Goal: Task Accomplishment & Management: Manage account settings

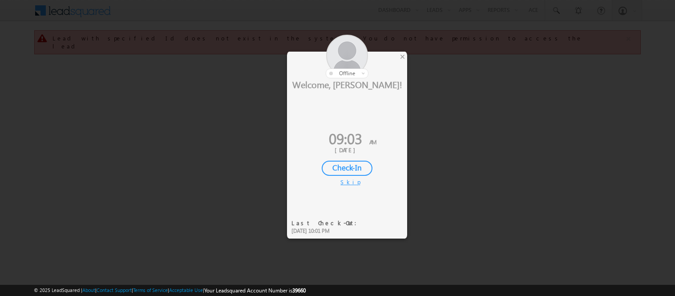
click at [348, 163] on div "Check-In" at bounding box center [347, 168] width 51 height 15
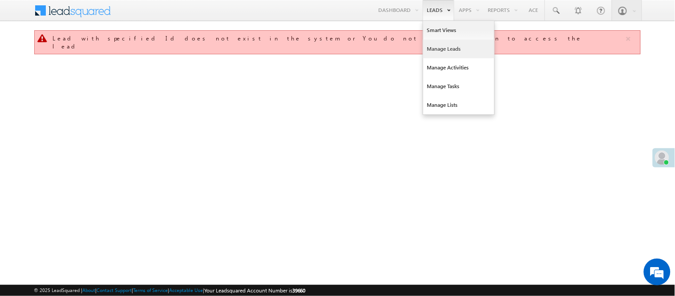
click at [451, 50] on link "Manage Leads" at bounding box center [458, 49] width 71 height 19
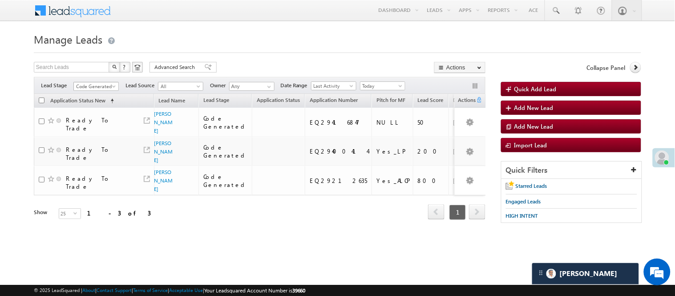
click at [94, 88] on span "Code Generated" at bounding box center [95, 86] width 42 height 8
click at [99, 84] on span "Code Generated" at bounding box center [95, 86] width 42 height 8
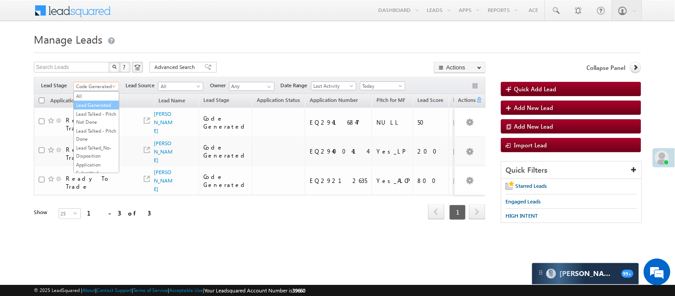
click at [98, 109] on link "Lead Generated" at bounding box center [96, 105] width 45 height 8
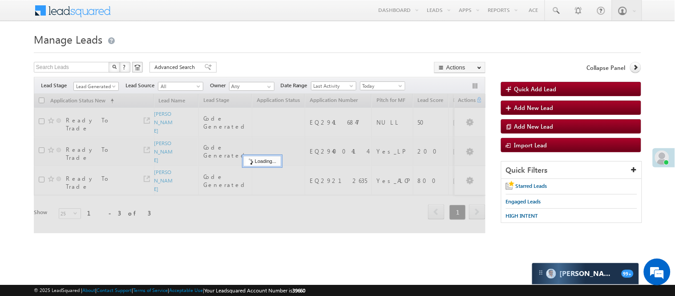
click at [84, 112] on div at bounding box center [259, 163] width 451 height 139
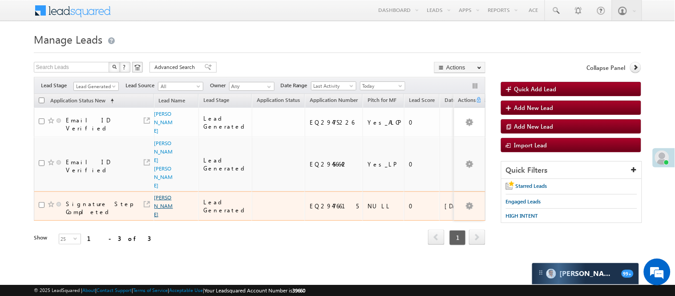
click at [157, 194] on link "Ankit Uikey" at bounding box center [163, 206] width 19 height 24
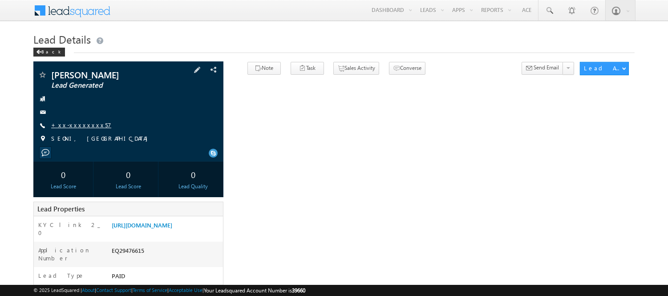
click at [75, 122] on link "+xx-xxxxxxxx57" at bounding box center [81, 125] width 60 height 8
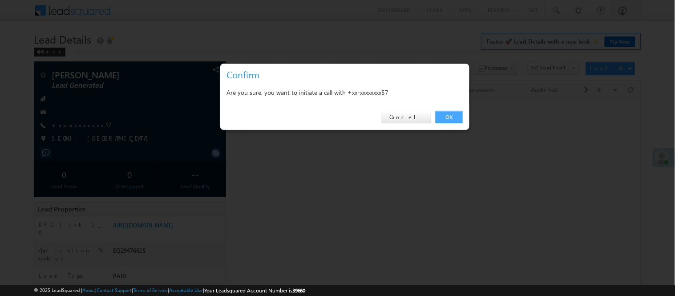
click at [447, 120] on link "OK" at bounding box center [448, 117] width 27 height 12
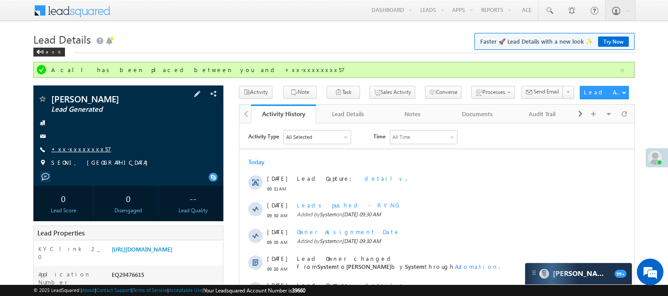
click at [73, 150] on link "+xx-xxxxxxxx57" at bounding box center [81, 149] width 60 height 8
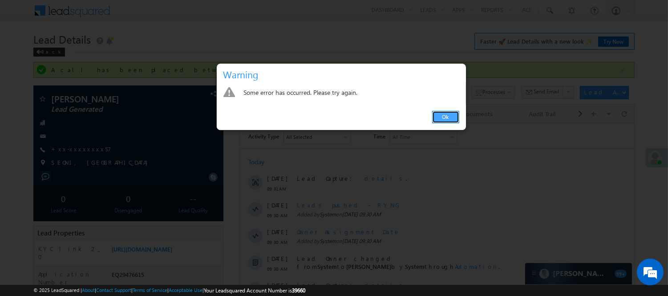
click at [445, 118] on link "Ok" at bounding box center [445, 117] width 27 height 12
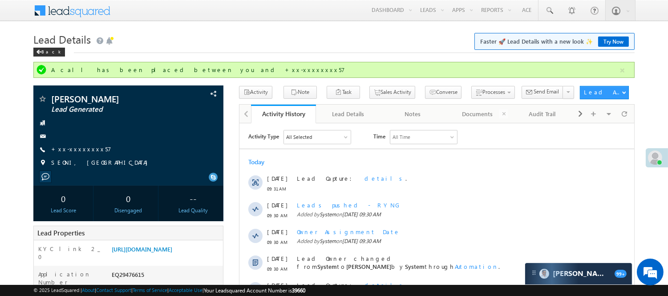
click at [445, 118] on link "Documents" at bounding box center [477, 114] width 64 height 19
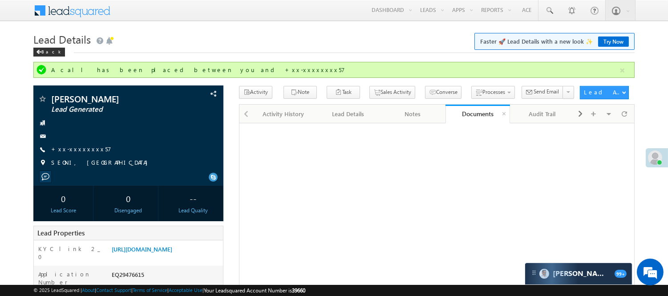
click at [445, 118] on link "Documents" at bounding box center [477, 114] width 64 height 19
click at [73, 150] on link "+xx-xxxxxxxx57" at bounding box center [81, 149] width 60 height 8
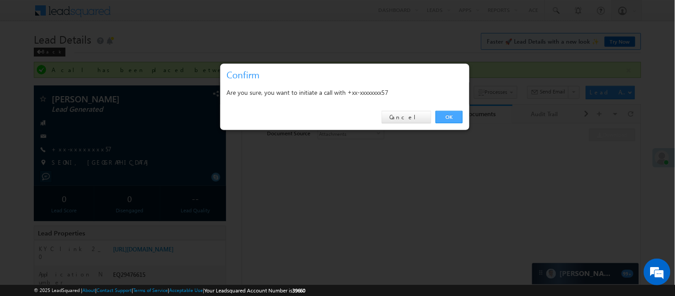
click at [447, 118] on link "OK" at bounding box center [448, 117] width 27 height 12
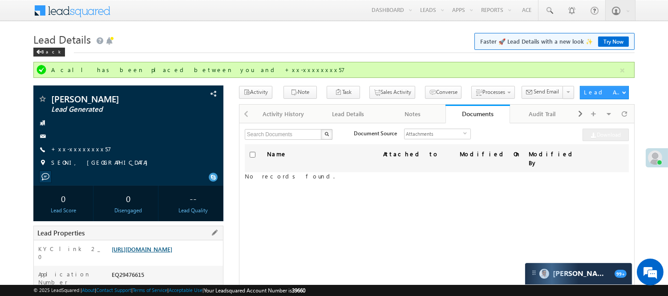
click at [136, 250] on link "https://angelbroking1-pk3em7sa.customui-test.leadsquared.com?leadId=695d8644-81…" at bounding box center [142, 249] width 60 height 8
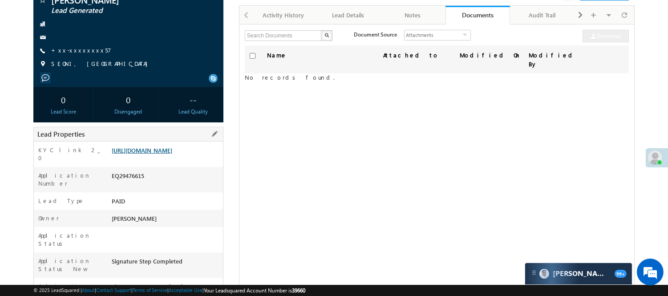
click at [136, 154] on link "https://angelbroking1-pk3em7sa.customui-test.leadsquared.com?leadId=695d8644-81…" at bounding box center [142, 150] width 60 height 8
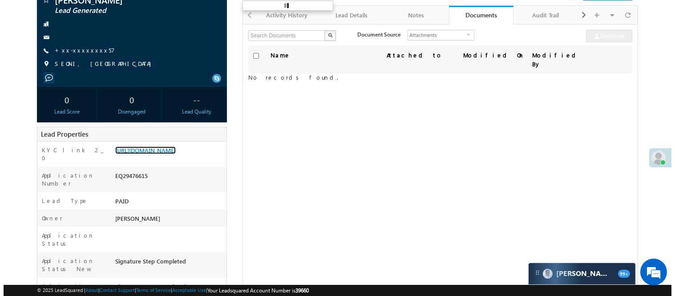
scroll to position [0, 0]
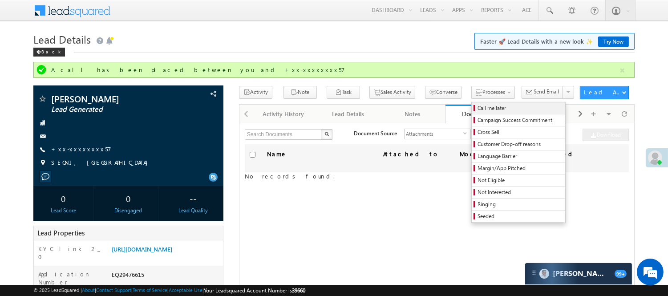
click at [477, 105] on span "Call me later" at bounding box center [519, 108] width 84 height 8
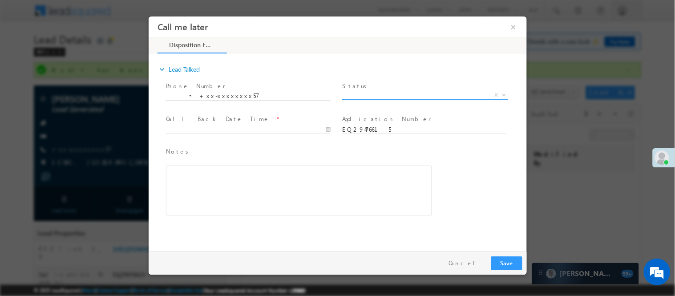
click at [435, 92] on span "X" at bounding box center [425, 94] width 166 height 9
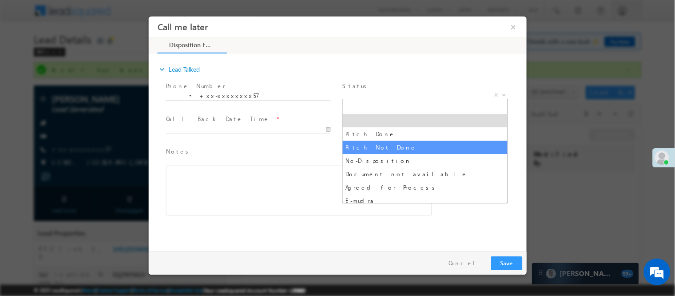
select select "Pitch Not Done"
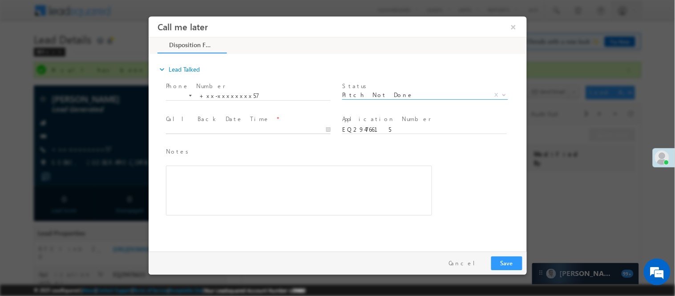
click at [294, 130] on input "text" at bounding box center [247, 129] width 165 height 9
type input "09/24/25 9:42 AM"
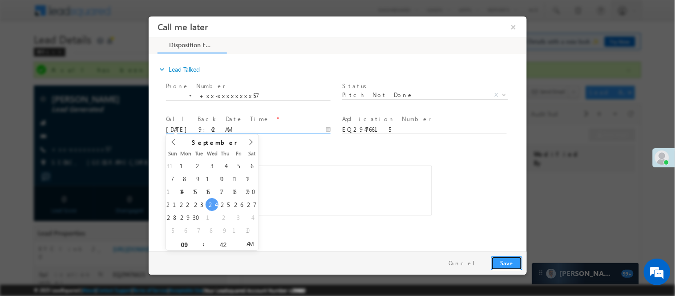
click at [502, 266] on button "Save" at bounding box center [506, 263] width 31 height 14
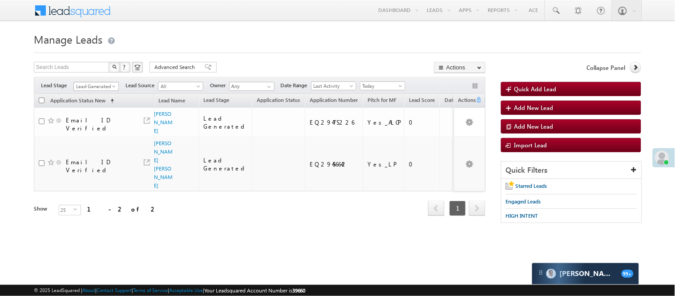
click at [105, 90] on span "Lead Generated" at bounding box center [95, 86] width 42 height 8
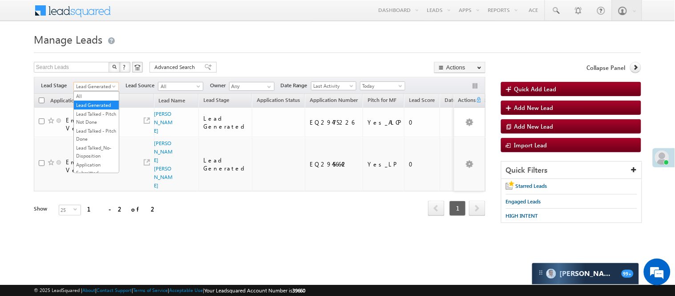
scroll to position [221, 0]
click at [91, 147] on link "Code Generated" at bounding box center [96, 150] width 45 height 8
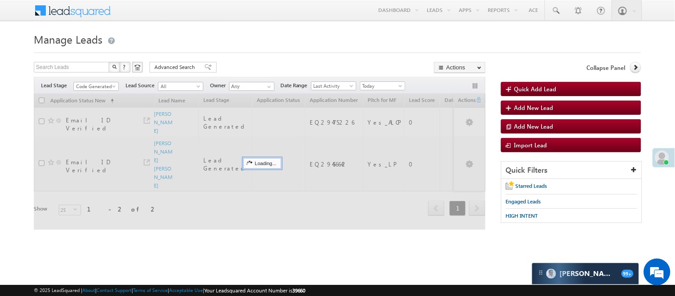
click at [279, 43] on h1 "Manage Leads" at bounding box center [337, 38] width 607 height 17
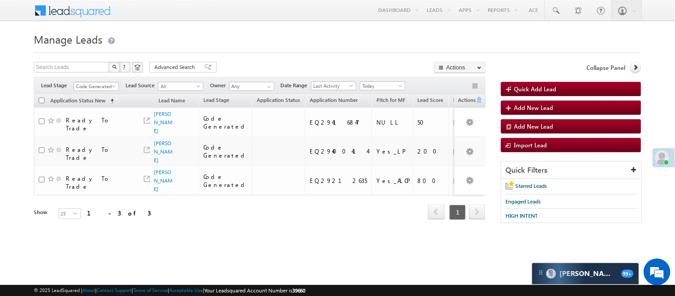
scroll to position [0, 0]
click at [109, 79] on div "Filters Lead Stage All Lead Generated Lead Talked - Pitch Not Done Lead Talked …" at bounding box center [259, 85] width 451 height 17
click at [108, 81] on div "Filters Lead Stage All Lead Generated Lead Talked - Pitch Not Done Lead Talked …" at bounding box center [259, 85] width 451 height 17
click at [107, 84] on span "Code Generated" at bounding box center [95, 86] width 42 height 8
click at [93, 80] on div "Filters Lead Stage All Lead Generated Lead Talked - Pitch Not Done Lead Talked …" at bounding box center [259, 85] width 451 height 17
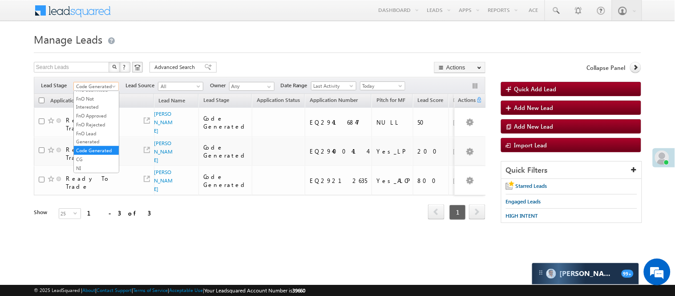
click at [96, 89] on span "Code Generated" at bounding box center [95, 86] width 42 height 8
click at [87, 109] on link "Lead Generated" at bounding box center [96, 105] width 45 height 8
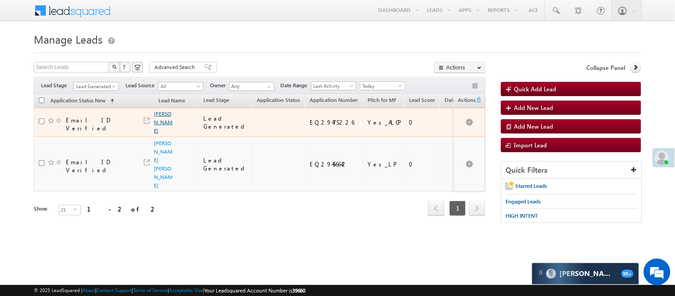
click at [159, 131] on link "[PERSON_NAME]" at bounding box center [163, 122] width 19 height 24
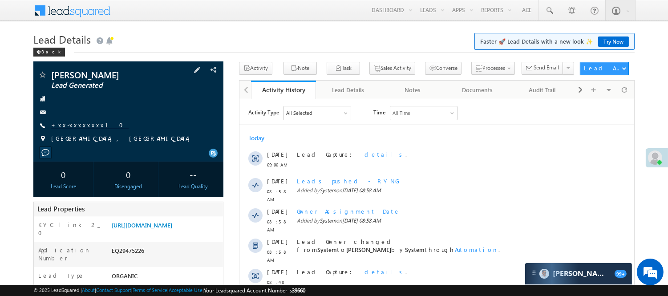
click at [82, 126] on link "+xx-xxxxxxxx10" at bounding box center [89, 125] width 77 height 8
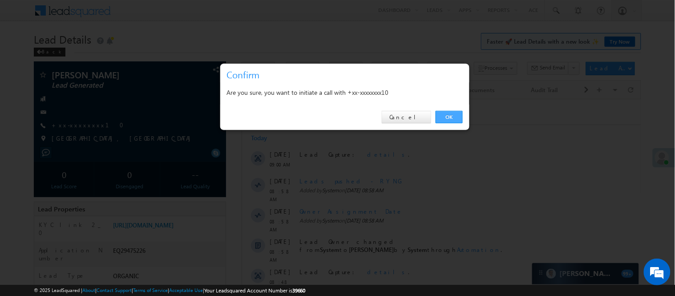
click at [453, 117] on link "OK" at bounding box center [448, 117] width 27 height 12
